Goal: Task Accomplishment & Management: Complete application form

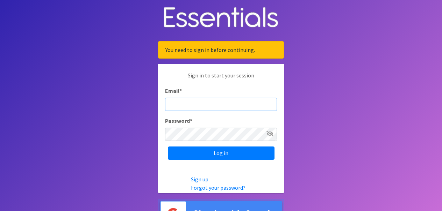
type input "[PERSON_NAME][EMAIL_ADDRESS][DOMAIN_NAME]"
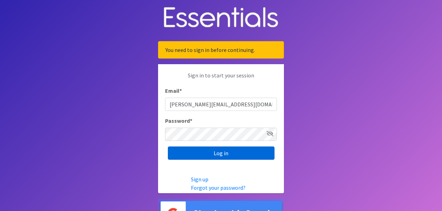
click at [226, 154] on input "Log in" at bounding box center [221, 153] width 107 height 13
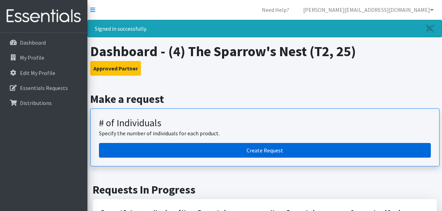
click at [210, 145] on link "Create Request" at bounding box center [265, 150] width 332 height 15
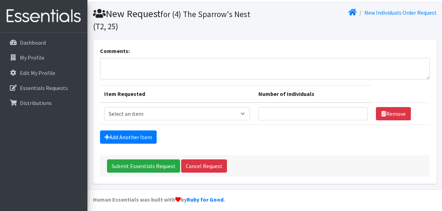
scroll to position [22, 0]
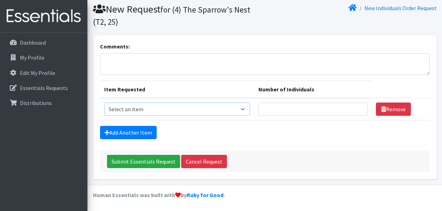
click at [166, 113] on select "Select an item A: Babies - Size 0 (Preemie) A: Babies - Size 01 (newborn) A: Ba…" at bounding box center [177, 109] width 146 height 13
select select "5612"
click at [104, 103] on select "Select an item A: Babies - Size 0 (Preemie) A: Babies - Size 01 (newborn) A: Ba…" at bounding box center [177, 109] width 146 height 13
click at [288, 108] on input "Number of Individuals" at bounding box center [312, 109] width 109 height 13
type input "3"
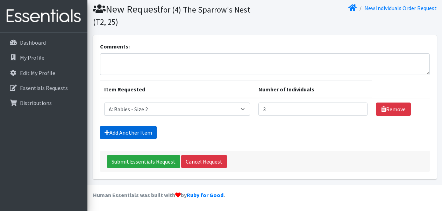
click at [125, 137] on link "Add Another Item" at bounding box center [128, 132] width 57 height 13
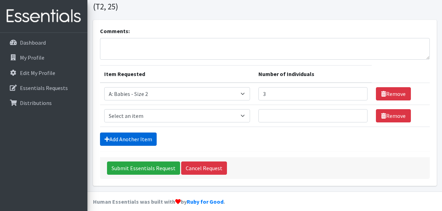
scroll to position [44, 0]
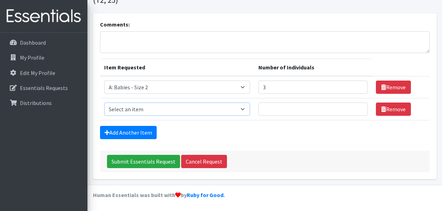
click at [156, 113] on select "Select an item A: Babies - Size 0 (Preemie) A: Babies - Size 01 (newborn) A: Ba…" at bounding box center [177, 109] width 146 height 13
select select "5613"
click at [104, 103] on select "Select an item A: Babies - Size 0 (Preemie) A: Babies - Size 01 (newborn) A: Ba…" at bounding box center [177, 109] width 146 height 13
click at [275, 113] on input "Number of Individuals" at bounding box center [312, 109] width 109 height 13
type input "3"
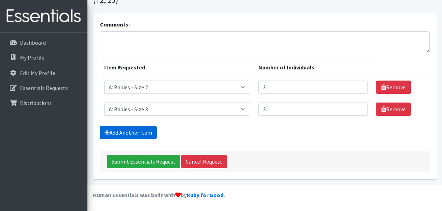
click at [110, 134] on link "Add Another Item" at bounding box center [128, 132] width 57 height 13
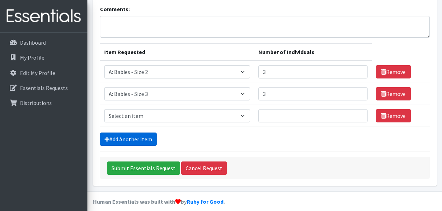
scroll to position [66, 0]
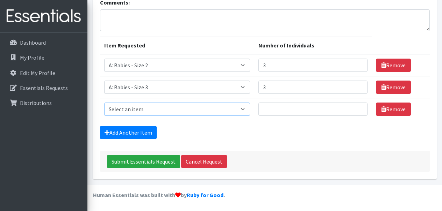
click at [146, 110] on select "Select an item A: Babies - Size 0 (Preemie) A: Babies - Size 01 (newborn) A: Ba…" at bounding box center [177, 109] width 146 height 13
select select "5614"
click at [104, 103] on select "Select an item A: Babies - Size 0 (Preemie) A: Babies - Size 01 (newborn) A: Ba…" at bounding box center [177, 109] width 146 height 13
click at [298, 113] on input "Number of Individuals" at bounding box center [312, 109] width 109 height 13
type input "3"
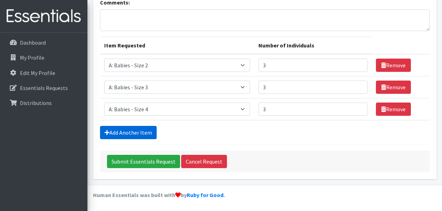
click at [124, 130] on link "Add Another Item" at bounding box center [128, 132] width 57 height 13
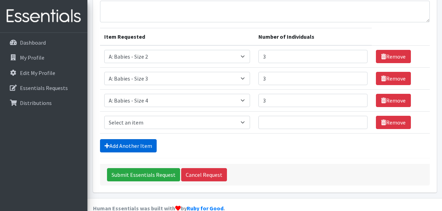
scroll to position [88, 0]
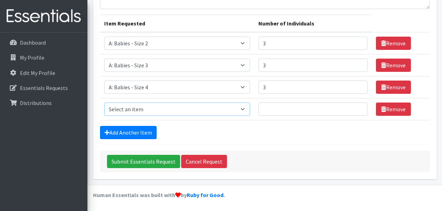
click at [139, 115] on select "Select an item A: Babies - Size 0 (Preemie) A: Babies - Size 01 (newborn) A: Ba…" at bounding box center [177, 109] width 146 height 13
select select "5616"
click at [104, 103] on select "Select an item A: Babies - Size 0 (Preemie) A: Babies - Size 01 (newborn) A: Ba…" at bounding box center [177, 109] width 146 height 13
click at [277, 114] on input "Number of Individuals" at bounding box center [312, 109] width 109 height 13
type input "6"
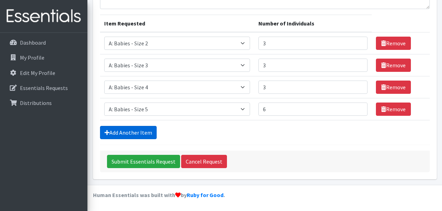
click at [122, 134] on link "Add Another Item" at bounding box center [128, 132] width 57 height 13
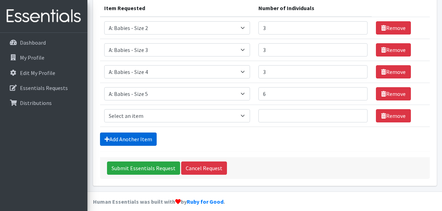
scroll to position [110, 0]
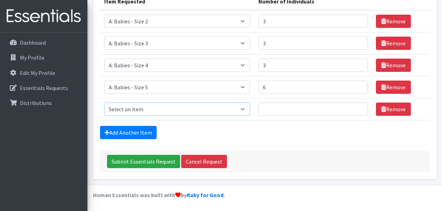
click at [142, 112] on select "Select an item A: Babies - Size 0 (Preemie) A: Babies - Size 01 (newborn) A: Ba…" at bounding box center [177, 109] width 146 height 13
select select "5617"
click at [104, 103] on select "Select an item A: Babies - Size 0 (Preemie) A: Babies - Size 01 (newborn) A: Ba…" at bounding box center [177, 109] width 146 height 13
click at [281, 111] on input "Number of Individuals" at bounding box center [312, 109] width 109 height 13
type input "6"
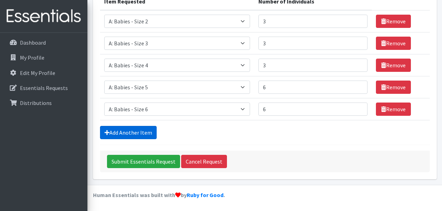
click at [147, 135] on link "Add Another Item" at bounding box center [128, 132] width 57 height 13
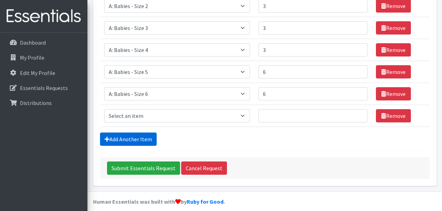
scroll to position [132, 0]
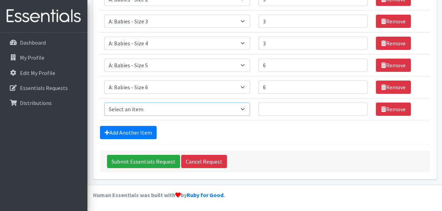
click at [146, 108] on select "Select an item A: Babies - Size 0 (Preemie) A: Babies - Size 01 (newborn) A: Ba…" at bounding box center [177, 109] width 146 height 13
select select "8888"
click at [104, 103] on select "Select an item A: Babies - Size 0 (Preemie) A: Babies - Size 01 (newborn) A: Ba…" at bounding box center [177, 109] width 146 height 13
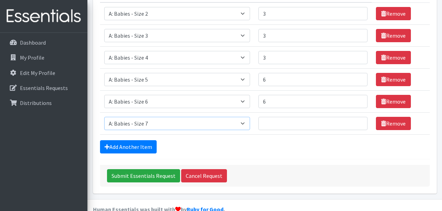
scroll to position [110, 0]
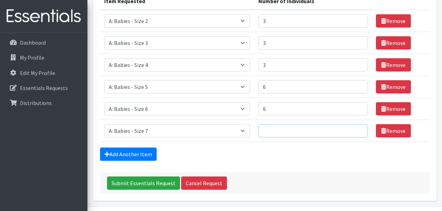
click at [282, 131] on input "Number of Individuals" at bounding box center [312, 130] width 109 height 13
click at [289, 110] on input "6" at bounding box center [312, 108] width 109 height 13
drag, startPoint x: 355, startPoint y: 111, endPoint x: 343, endPoint y: 94, distance: 20.8
type input "5"
click at [355, 111] on input "5" at bounding box center [312, 108] width 109 height 13
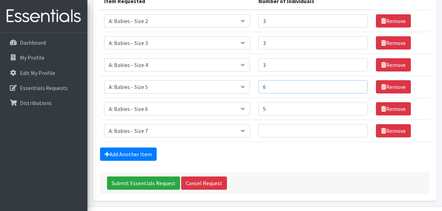
click at [337, 86] on input "6" at bounding box center [312, 86] width 109 height 13
type input "5"
click at [356, 88] on input "5" at bounding box center [312, 86] width 109 height 13
click at [302, 129] on input "Number of Individuals" at bounding box center [312, 130] width 109 height 13
type input "3"
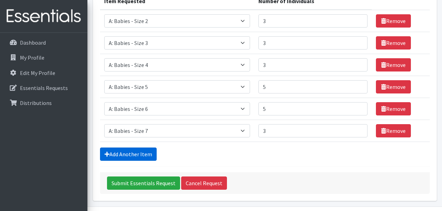
click at [145, 154] on link "Add Another Item" at bounding box center [128, 154] width 57 height 13
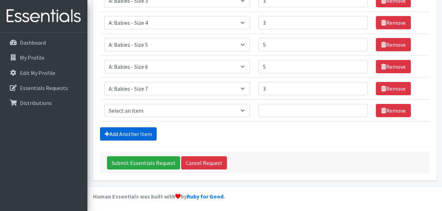
scroll to position [154, 0]
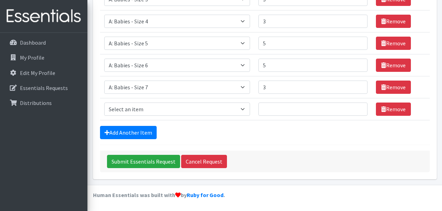
click at [157, 101] on td "Item Requested Select an item A: Babies - Size 0 (Preemie) A: Babies - Size 01 …" at bounding box center [177, 110] width 154 height 22
click at [159, 105] on select "Select an item A: Babies - Size 0 (Preemie) A: Babies - Size 01 (newborn) A: Ba…" at bounding box center [177, 109] width 146 height 13
select select "5597"
click at [104, 103] on select "Select an item A: Babies - Size 0 (Preemie) A: Babies - Size 01 (newborn) A: Ba…" at bounding box center [177, 109] width 146 height 13
click at [290, 108] on input "Number of Individuals" at bounding box center [312, 109] width 109 height 13
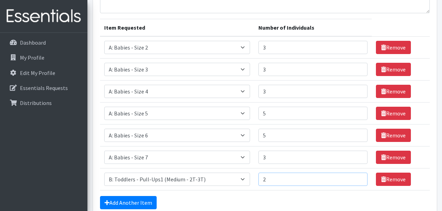
scroll to position [82, 0]
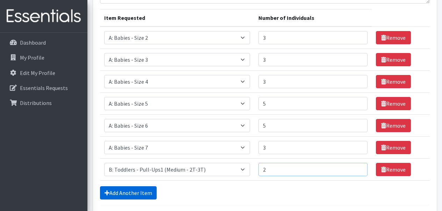
type input "2"
click at [125, 193] on link "Add Another Item" at bounding box center [128, 193] width 57 height 13
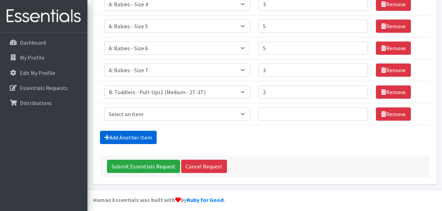
scroll to position [175, 0]
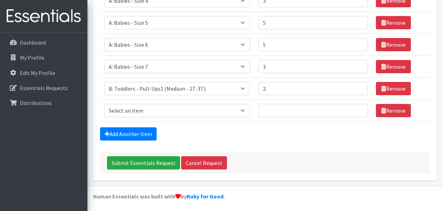
click at [204, 104] on td "Item Requested Select an item A: Babies - Size 0 (Preemie) A: Babies - Size 01 …" at bounding box center [177, 111] width 154 height 22
click at [209, 119] on td "Item Requested Select an item A: Babies - Size 0 (Preemie) A: Babies - Size 01 …" at bounding box center [177, 111] width 154 height 22
click at [208, 115] on select "Select an item A: Babies - Size 0 (Preemie) A: Babies - Size 01 (newborn) A: Ba…" at bounding box center [177, 110] width 146 height 13
select select "5598"
click at [104, 104] on select "Select an item A: Babies - Size 0 (Preemie) A: Babies - Size 01 (newborn) A: Ba…" at bounding box center [177, 110] width 146 height 13
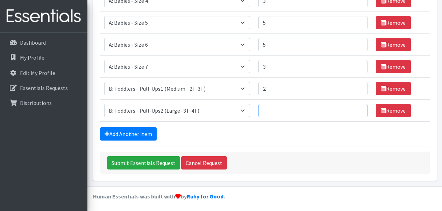
click at [272, 110] on input "Number of Individuals" at bounding box center [312, 110] width 109 height 13
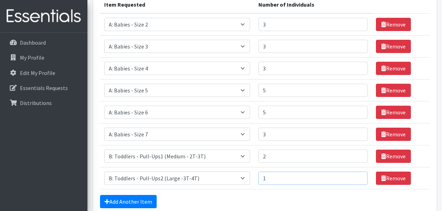
scroll to position [74, 0]
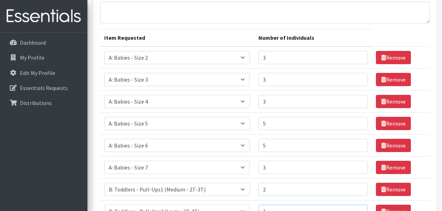
type input "1"
type input "2"
click at [357, 58] on input "2" at bounding box center [312, 57] width 109 height 13
type input "6"
click at [354, 122] on input "6" at bounding box center [312, 123] width 109 height 13
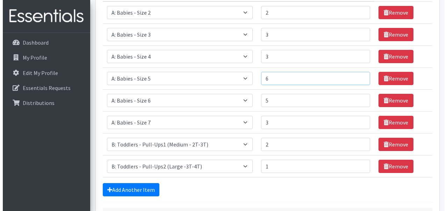
scroll to position [169, 0]
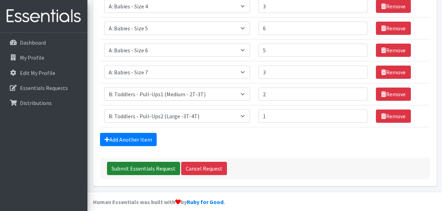
click at [152, 175] on input "Submit Essentials Request" at bounding box center [143, 168] width 73 height 13
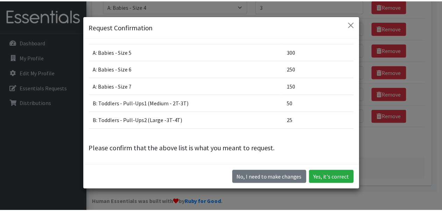
scroll to position [20, 0]
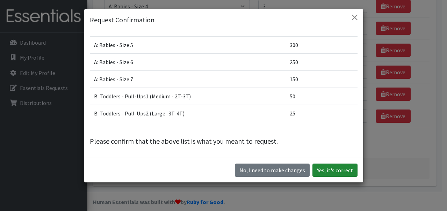
click at [328, 171] on button "Yes, it's correct" at bounding box center [334, 170] width 45 height 13
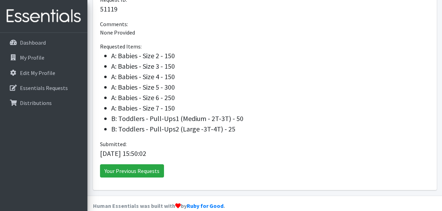
scroll to position [228, 0]
